Goal: Download file/media

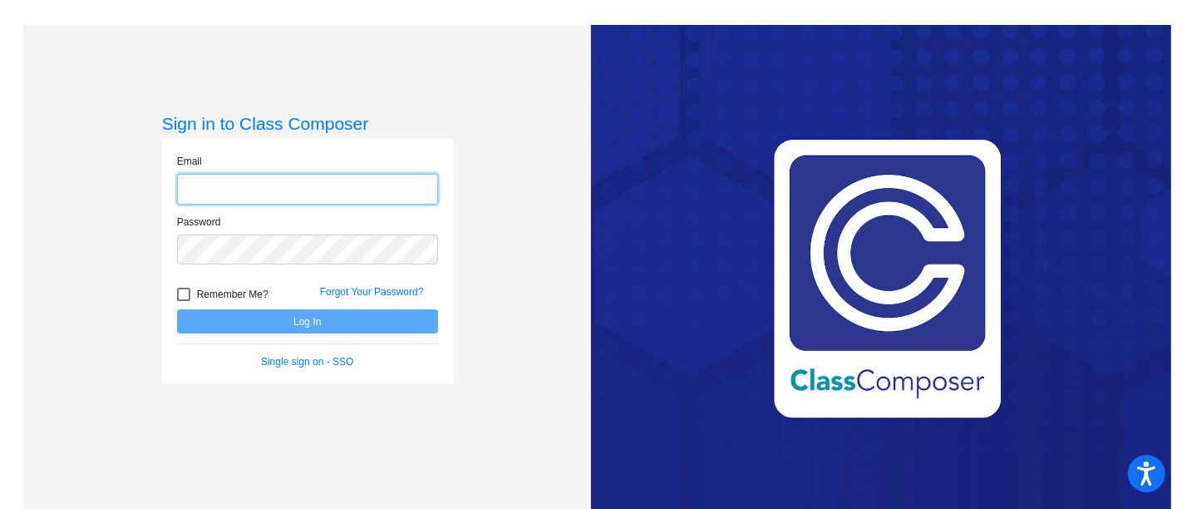
type input "[PERSON_NAME][EMAIL_ADDRESS][PERSON_NAME][DOMAIN_NAME]"
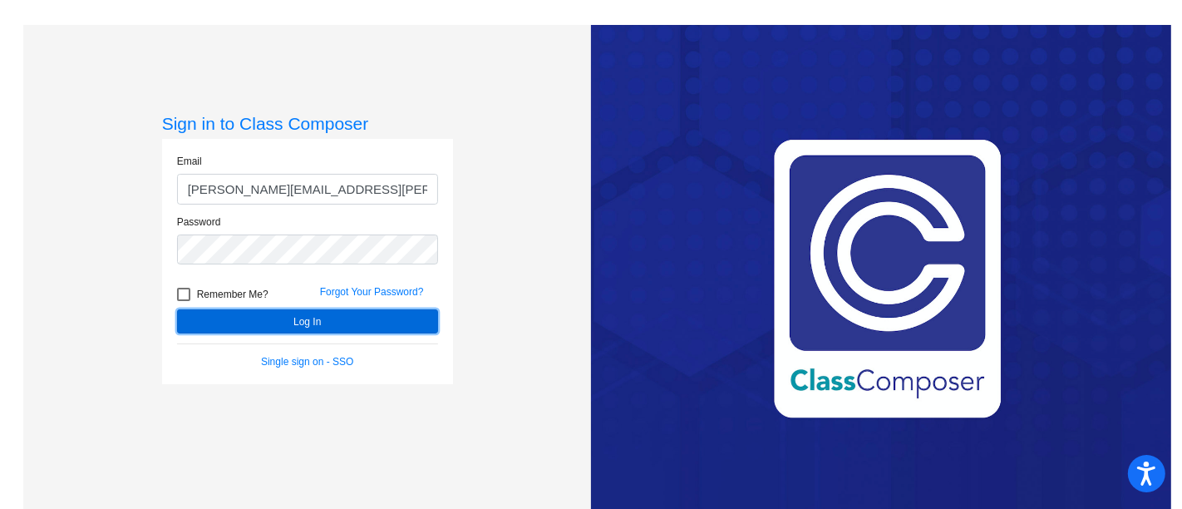
click at [342, 329] on button "Log In" at bounding box center [307, 321] width 261 height 24
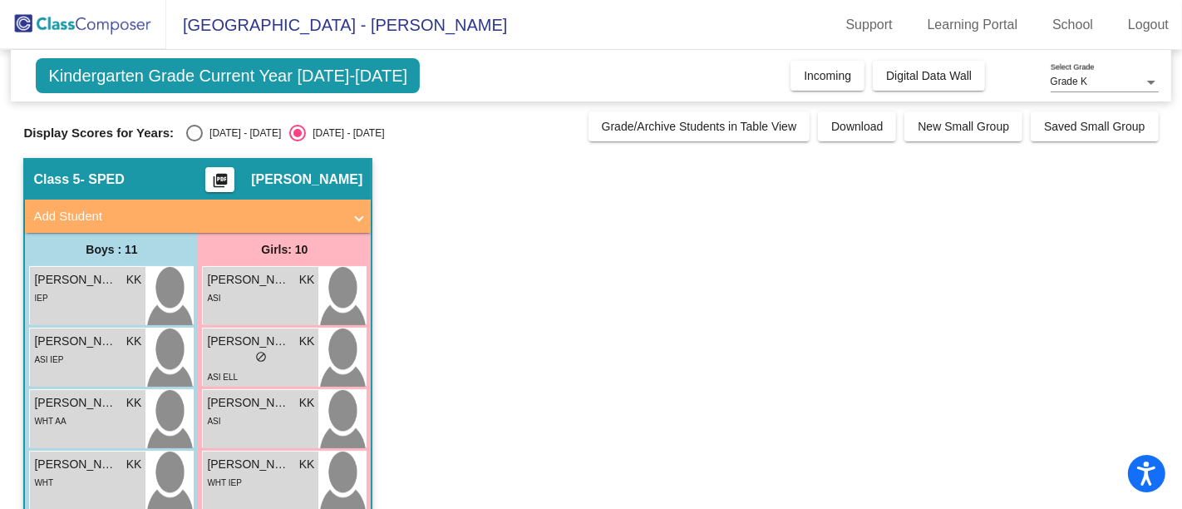
click at [202, 132] on div "Select an option" at bounding box center [194, 133] width 17 height 17
click at [194, 141] on input "[DATE] - [DATE]" at bounding box center [194, 141] width 1 height 1
radio input "true"
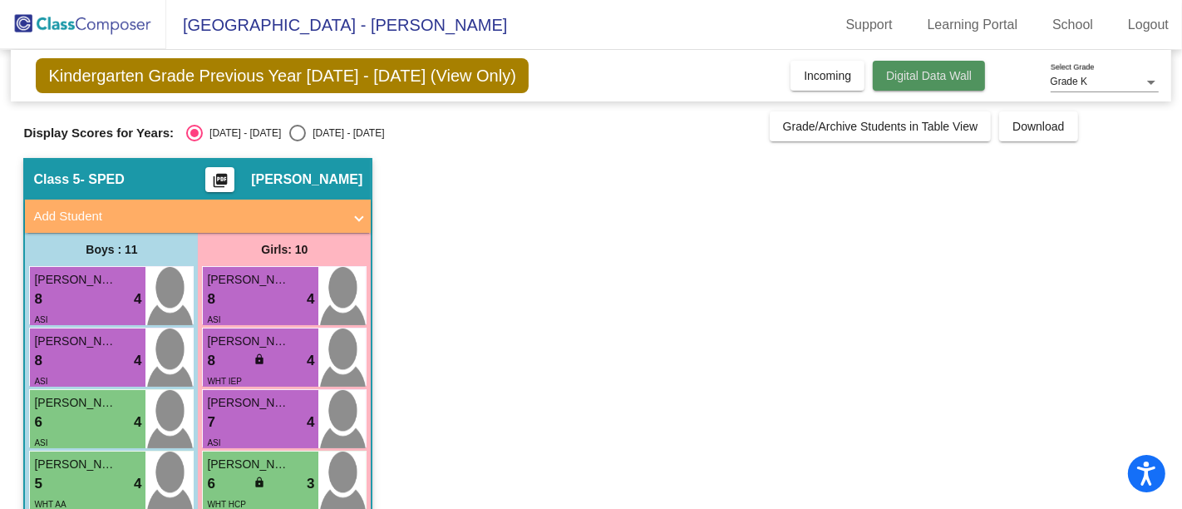
click at [921, 79] on span "Digital Data Wall" at bounding box center [929, 75] width 86 height 13
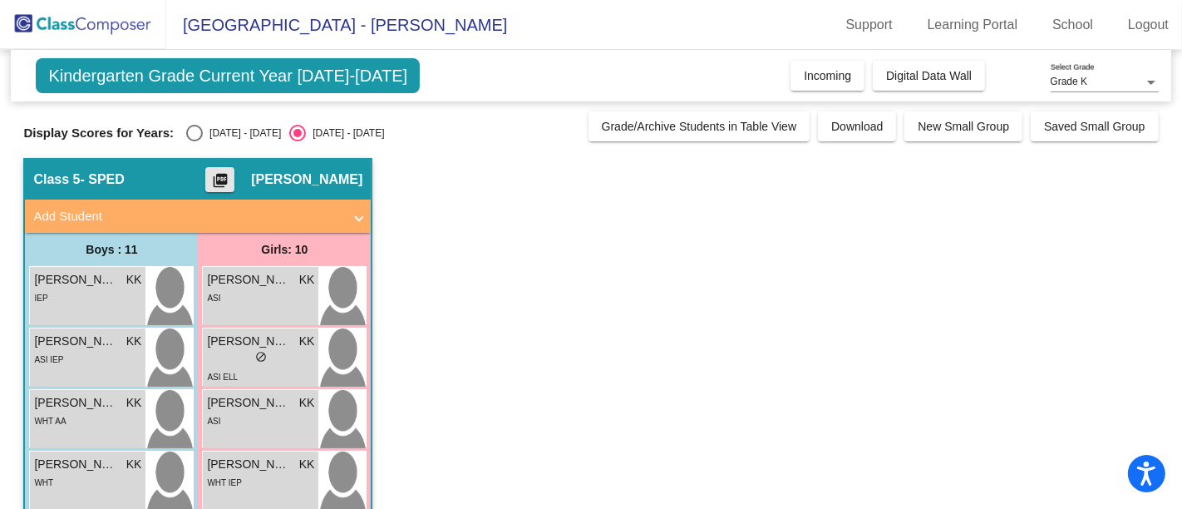
click at [230, 176] on mat-icon "picture_as_pdf" at bounding box center [220, 183] width 20 height 23
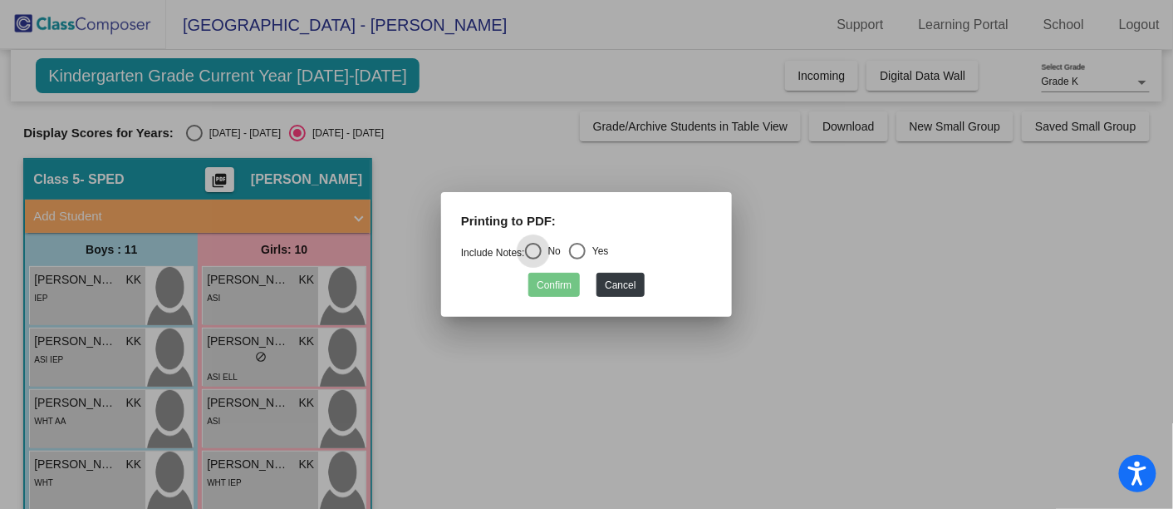
click at [586, 254] on div "Select an option" at bounding box center [577, 251] width 17 height 17
click at [578, 259] on input "Yes" at bounding box center [577, 259] width 1 height 1
radio input "true"
click at [567, 285] on button "Confirm" at bounding box center [555, 285] width 52 height 24
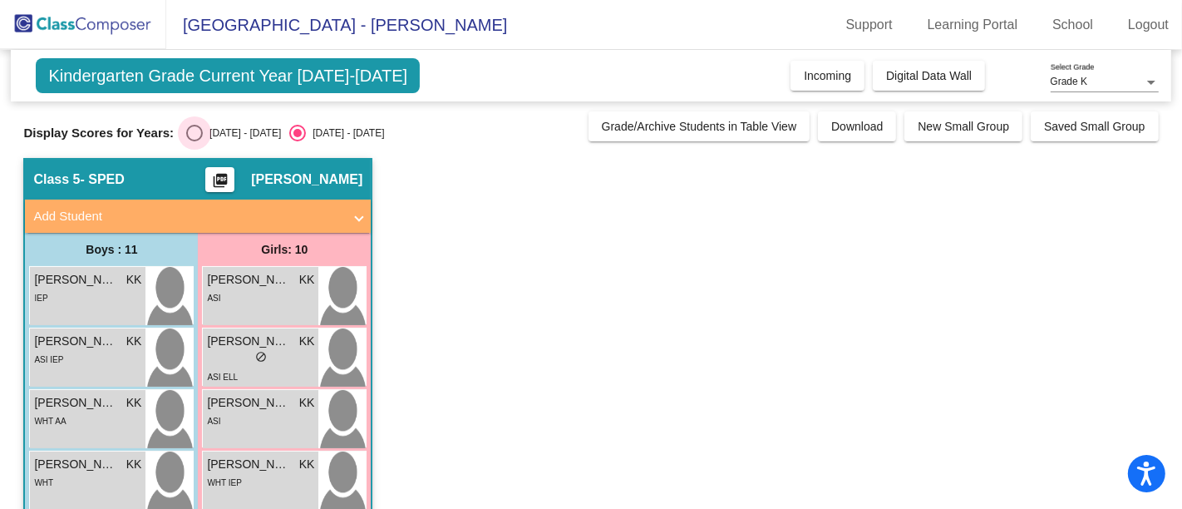
click at [206, 134] on div "[DATE] - [DATE]" at bounding box center [242, 132] width 78 height 15
click at [194, 141] on input "[DATE] - [DATE]" at bounding box center [194, 141] width 1 height 1
radio input "true"
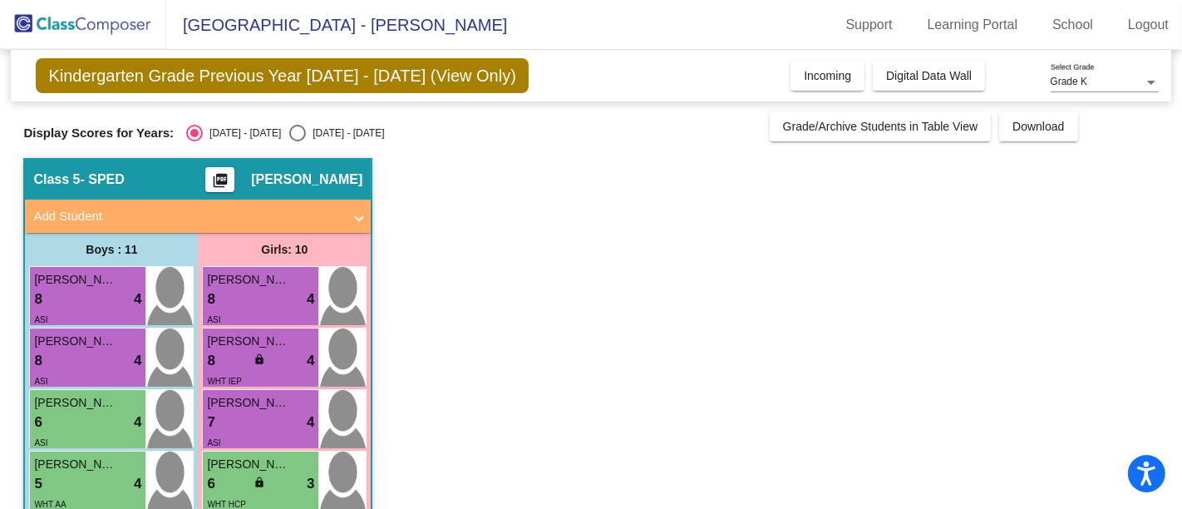
click at [230, 184] on mat-icon "picture_as_pdf" at bounding box center [220, 183] width 20 height 23
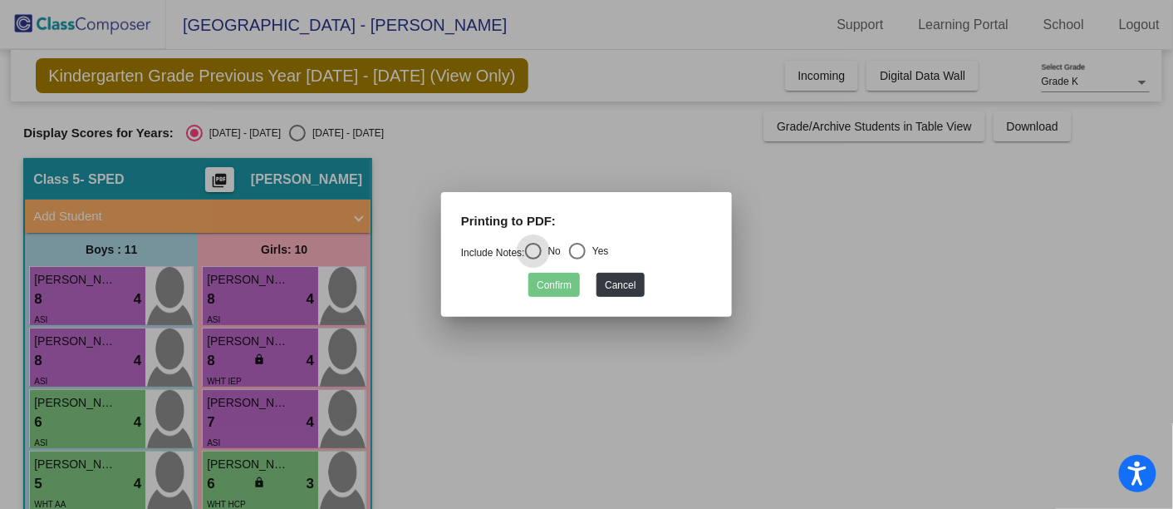
click at [586, 248] on div "Select an option" at bounding box center [577, 251] width 17 height 17
click at [578, 259] on input "Yes" at bounding box center [577, 259] width 1 height 1
radio input "true"
click at [564, 283] on button "Confirm" at bounding box center [555, 285] width 52 height 24
